Goal: Task Accomplishment & Management: Manage account settings

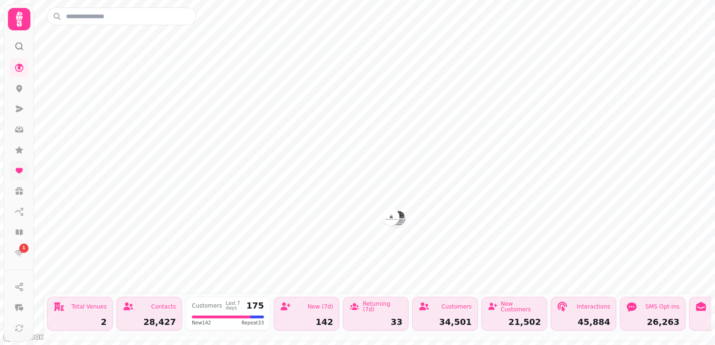
click at [20, 167] on icon at bounding box center [19, 170] width 9 height 9
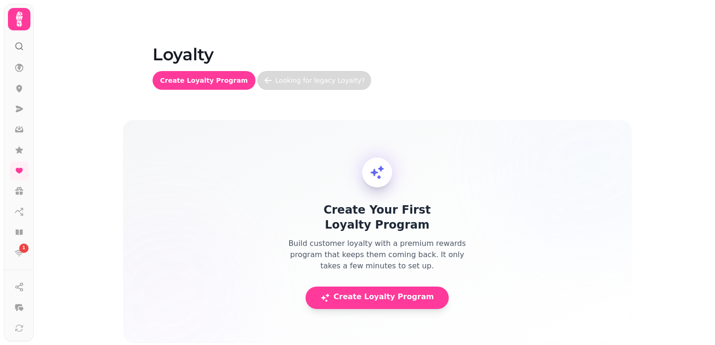
click at [283, 86] on link "Looking for legacy Loyalty?" at bounding box center [314, 80] width 114 height 19
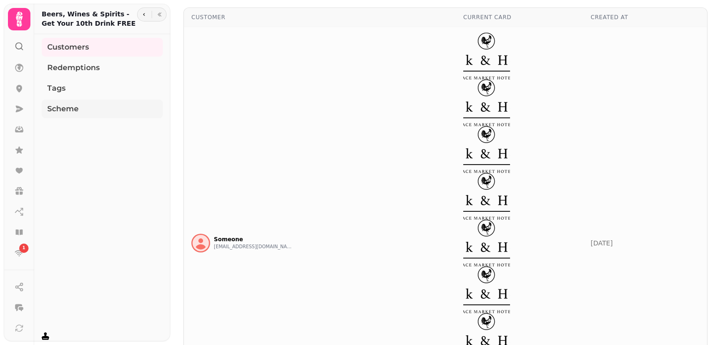
click at [84, 111] on link "Scheme" at bounding box center [102, 109] width 121 height 19
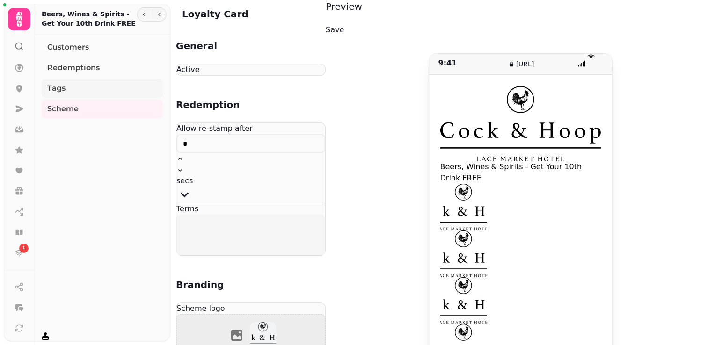
click at [68, 90] on link "Tags" at bounding box center [102, 88] width 121 height 19
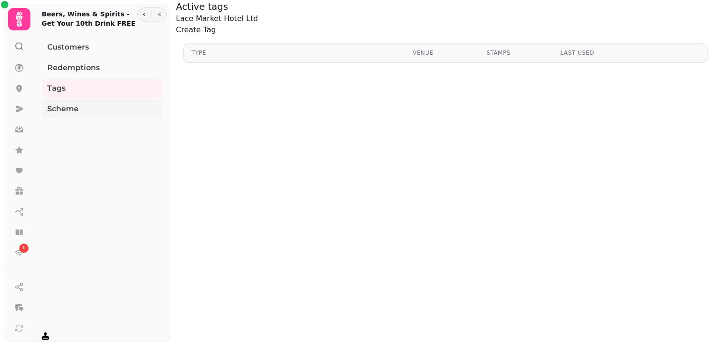
select select "**********"
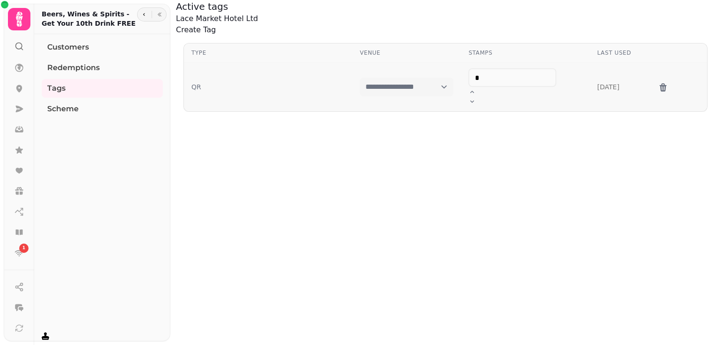
click at [201, 82] on button "QR" at bounding box center [196, 86] width 10 height 9
select select "**********"
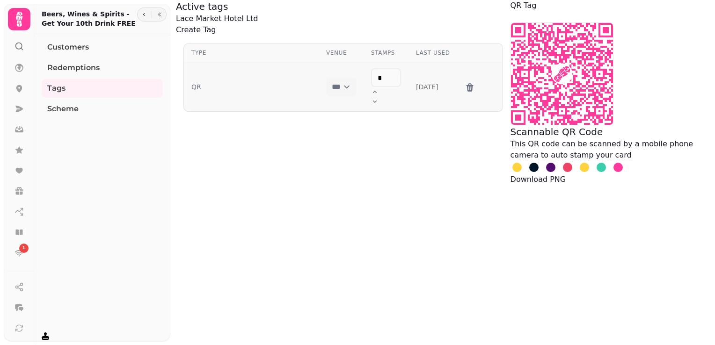
click at [511, 125] on icon at bounding box center [562, 74] width 102 height 102
click at [511, 185] on button "Download PNG" at bounding box center [539, 179] width 56 height 11
click at [511, 22] on button "Close" at bounding box center [511, 16] width 0 height 11
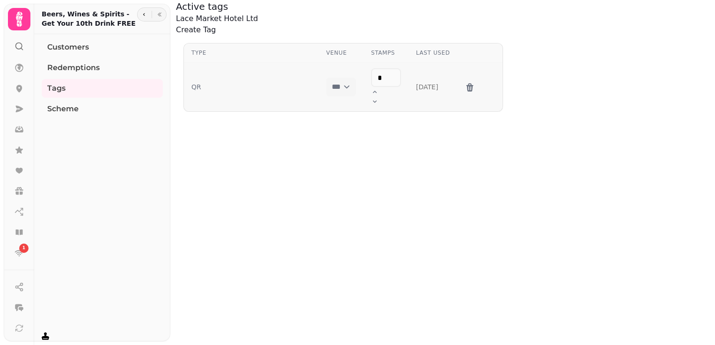
select select "**********"
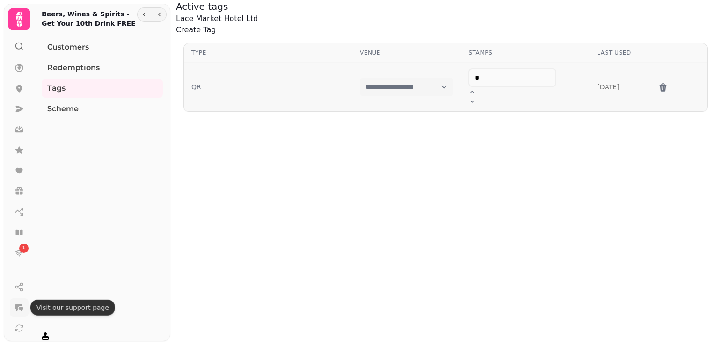
click at [17, 312] on icon "button" at bounding box center [19, 307] width 9 height 9
click at [143, 20] on button "button" at bounding box center [144, 14] width 11 height 11
select select "**********"
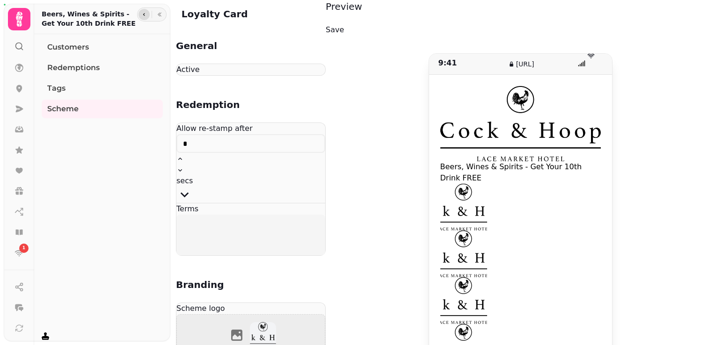
click at [143, 20] on button "button" at bounding box center [144, 14] width 11 height 11
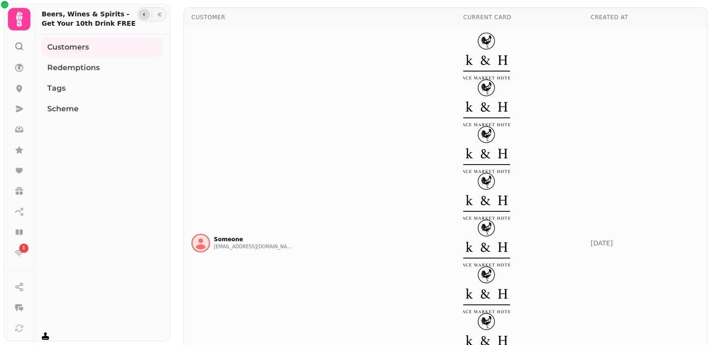
click at [143, 20] on button "button" at bounding box center [144, 14] width 11 height 11
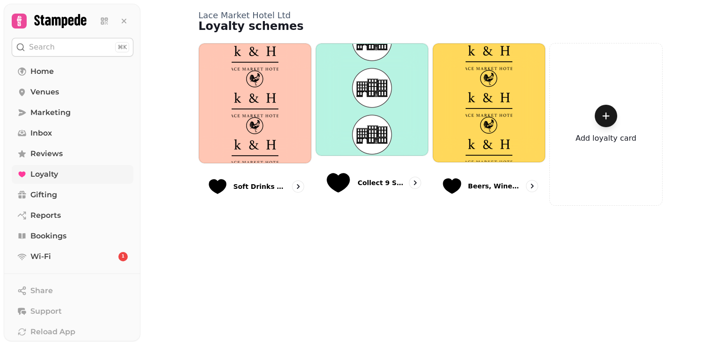
drag, startPoint x: 51, startPoint y: 163, endPoint x: 59, endPoint y: 170, distance: 10.6
click at [51, 163] on nav "Home Venues Marketing Inbox Reviews Loyalty Gifting Reports Bookings Wi-Fi 1" at bounding box center [72, 164] width 137 height 204
click at [59, 170] on link "Loyalty" at bounding box center [73, 174] width 122 height 19
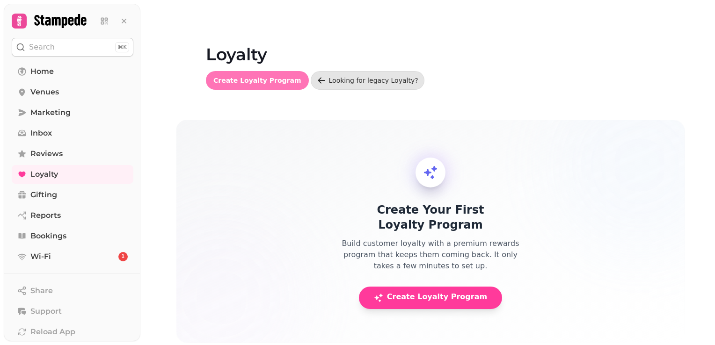
click at [246, 82] on span "Create Loyalty Program" at bounding box center [257, 80] width 88 height 7
select select "**********"
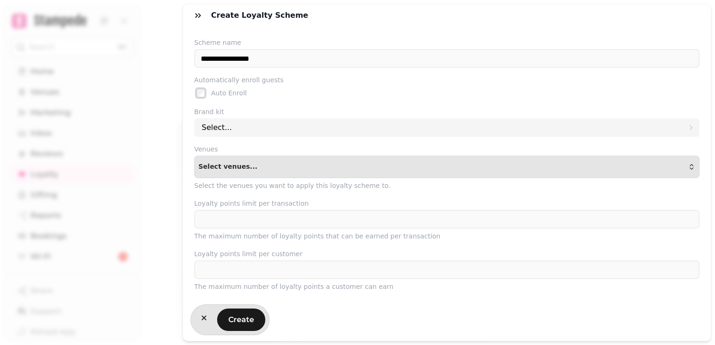
scroll to position [187, 0]
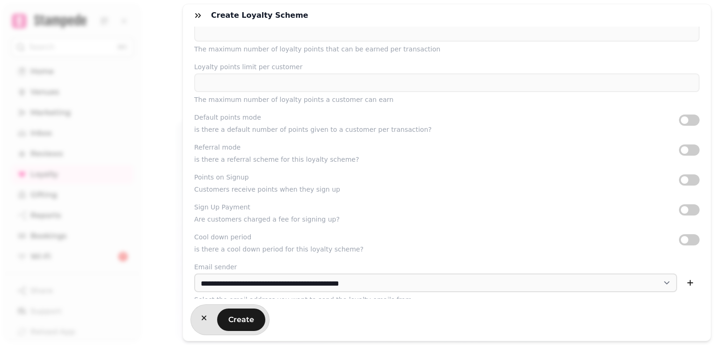
click at [679, 185] on button "button" at bounding box center [689, 180] width 21 height 11
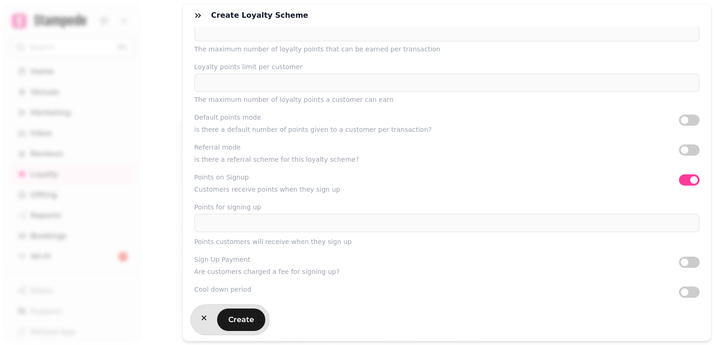
click at [679, 185] on button "button" at bounding box center [689, 180] width 21 height 11
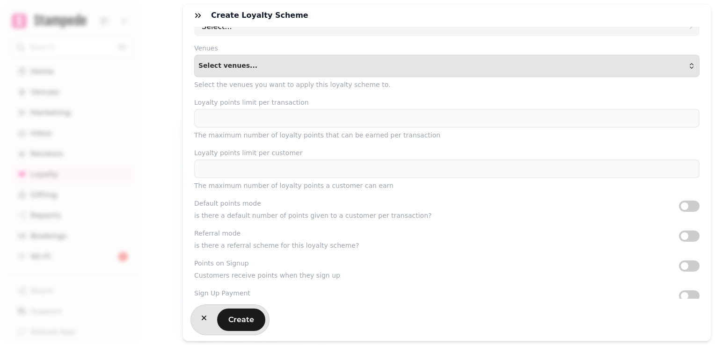
scroll to position [0, 0]
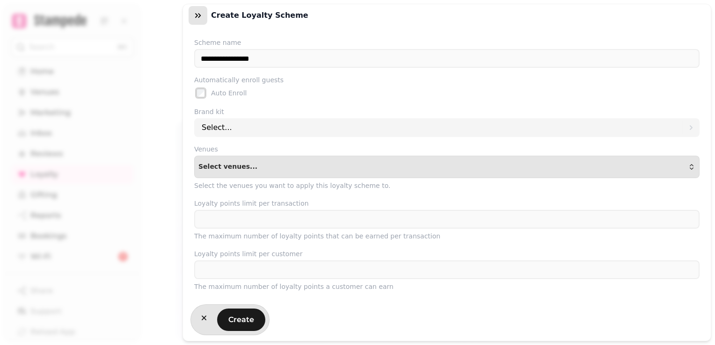
click at [198, 19] on icon "button" at bounding box center [197, 15] width 9 height 9
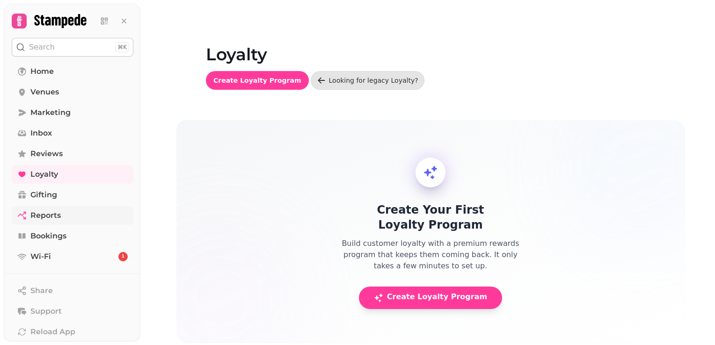
scroll to position [86, 0]
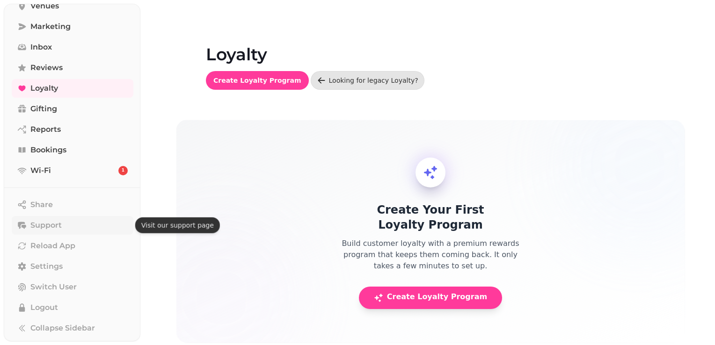
click at [43, 227] on span "Support" at bounding box center [45, 225] width 31 height 11
click at [57, 223] on span "Support" at bounding box center [45, 225] width 31 height 11
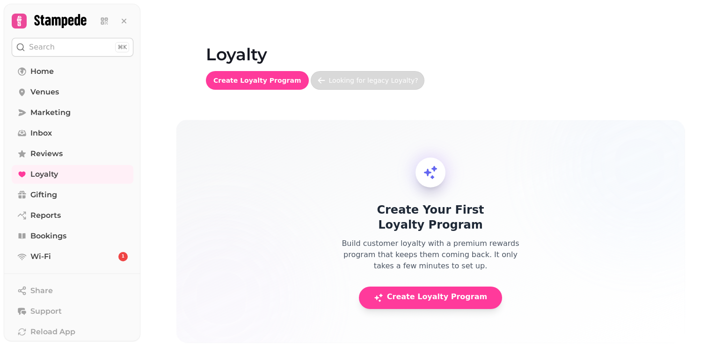
click at [350, 81] on div "Looking for legacy Loyalty?" at bounding box center [373, 80] width 89 height 9
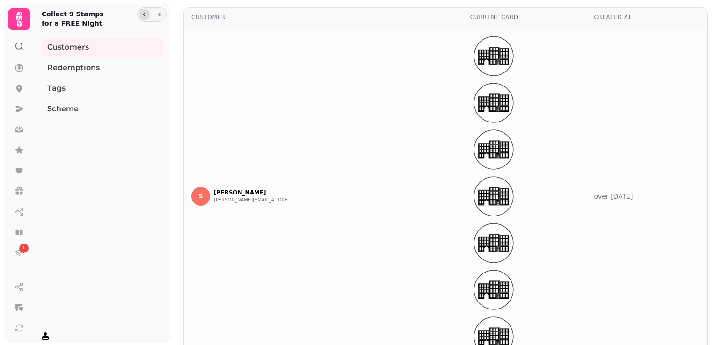
click at [142, 12] on icon "button" at bounding box center [144, 15] width 6 height 6
